Goal: Entertainment & Leisure: Consume media (video, audio)

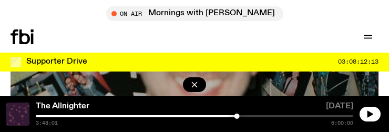
scroll to position [231, 0]
click at [368, 112] on icon "button" at bounding box center [371, 113] width 6 height 7
click at [261, 116] on div at bounding box center [195, 116] width 318 height 2
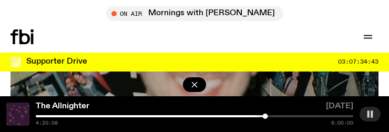
scroll to position [284, 0]
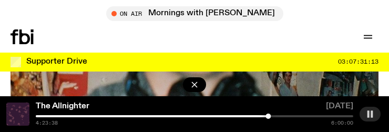
click at [271, 114] on div "The Allnighter [DATE] 4:23:38 6:00:00" at bounding box center [194, 114] width 389 height 36
click at [276, 116] on div at bounding box center [195, 116] width 318 height 2
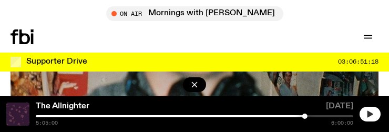
click at [368, 114] on icon "button" at bounding box center [371, 113] width 6 height 7
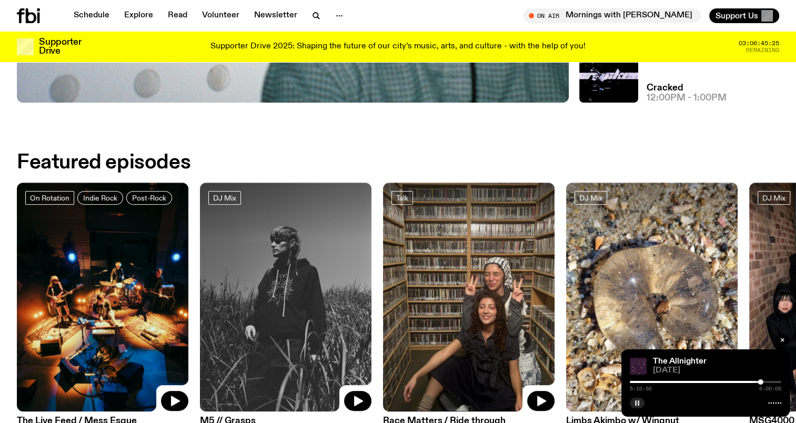
scroll to position [485, 0]
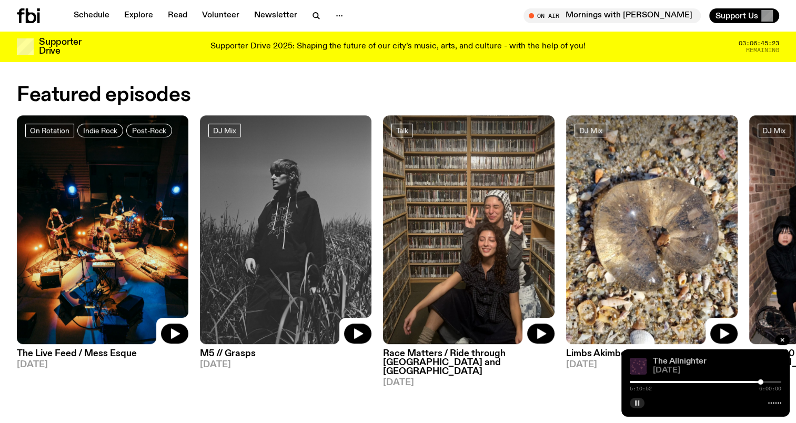
click at [389, 132] on link "The Allnighter" at bounding box center [680, 361] width 54 height 8
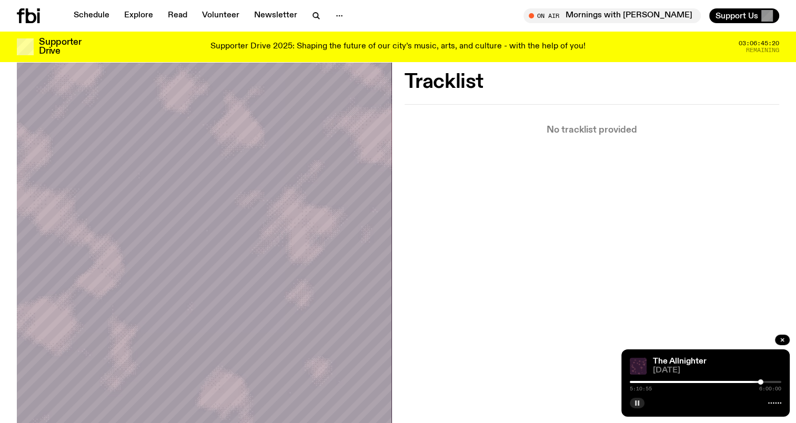
scroll to position [185, 0]
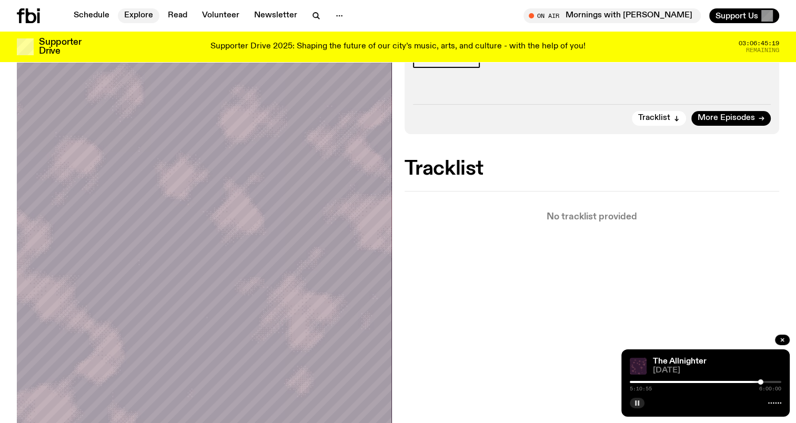
click at [139, 16] on link "Explore" at bounding box center [139, 15] width 42 height 15
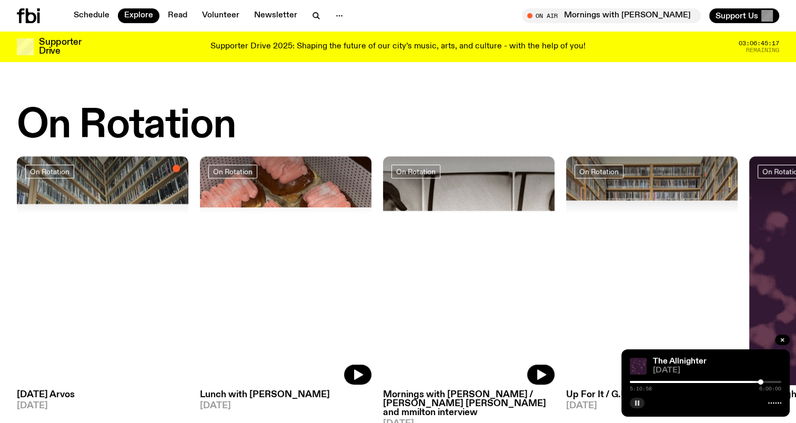
scroll to position [368, 0]
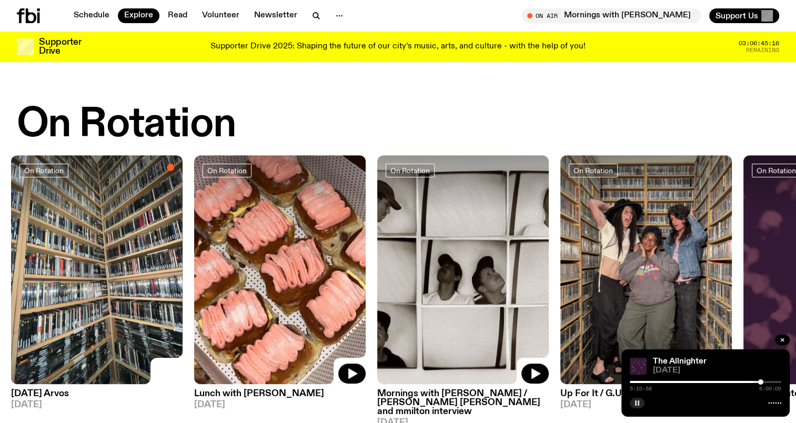
drag, startPoint x: 624, startPoint y: 248, endPoint x: 57, endPoint y: 249, distance: 567.6
click at [389, 132] on img at bounding box center [645, 269] width 171 height 229
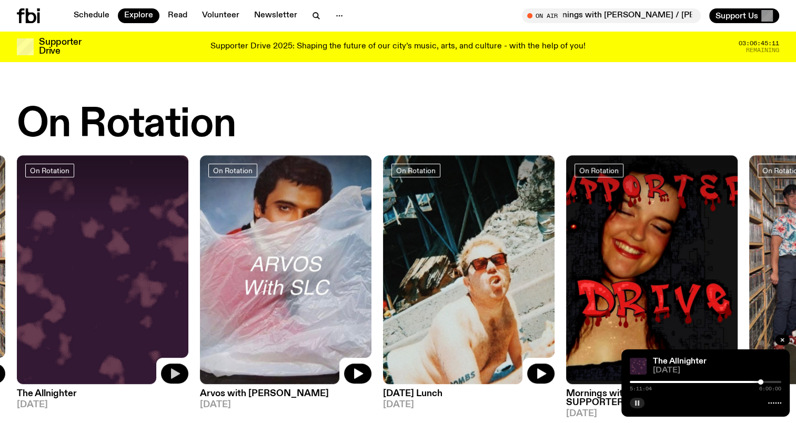
click at [170, 132] on icon "button" at bounding box center [174, 373] width 13 height 13
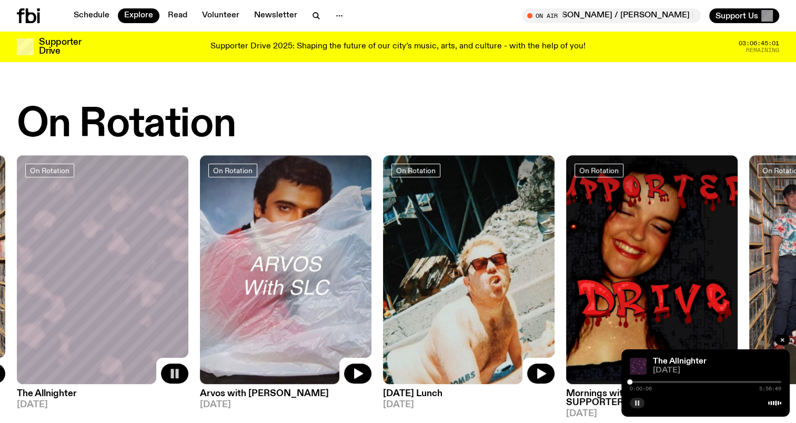
click at [389, 132] on div at bounding box center [705, 382] width 151 height 2
